Goal: Check status

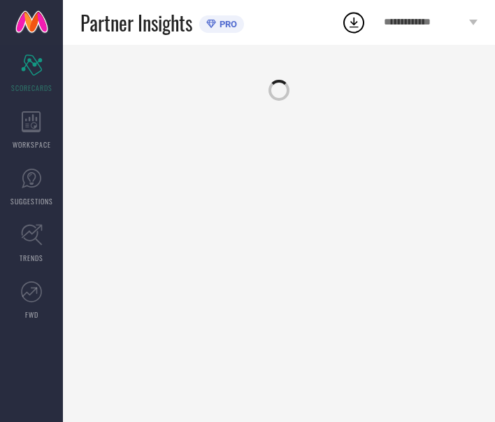
click at [135, 63] on div at bounding box center [279, 233] width 432 height 377
